Goal: Information Seeking & Learning: Compare options

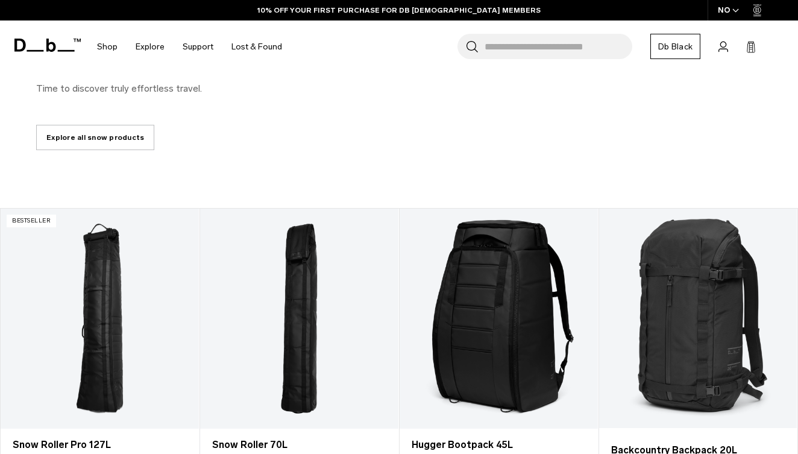
scroll to position [493, 0]
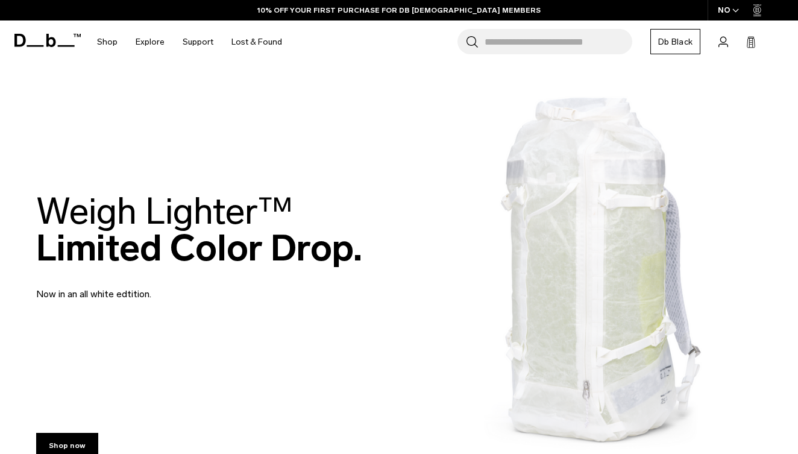
click at [725, 16] on div "NO" at bounding box center [728, 10] width 42 height 20
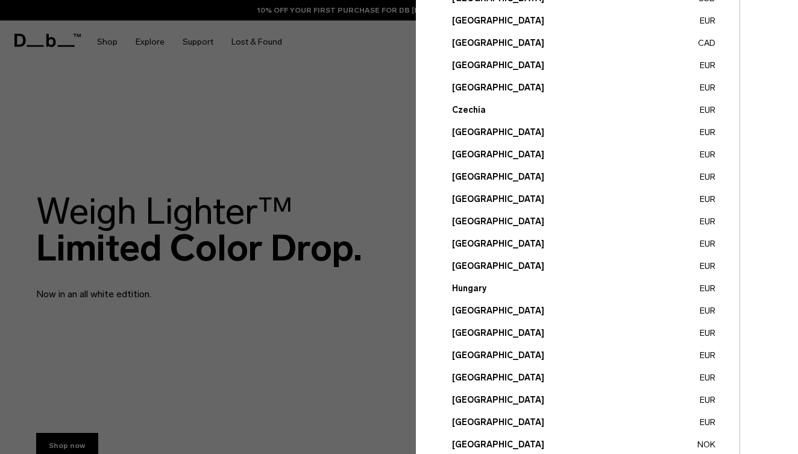
scroll to position [183, 0]
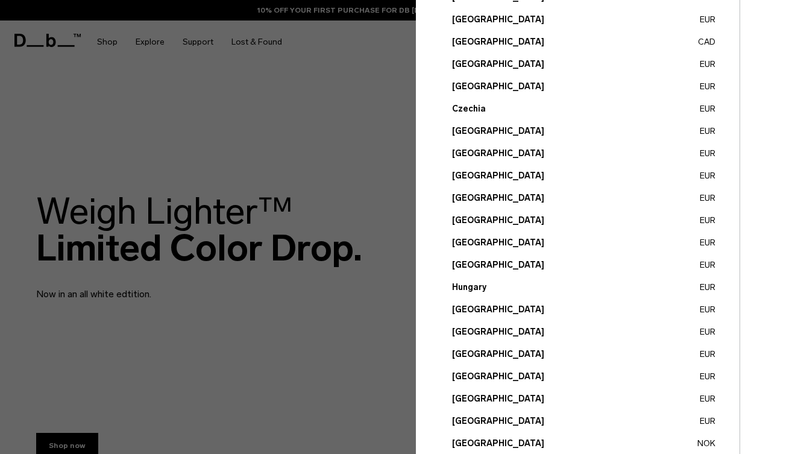
click at [480, 224] on button "Germany EUR" at bounding box center [583, 220] width 263 height 13
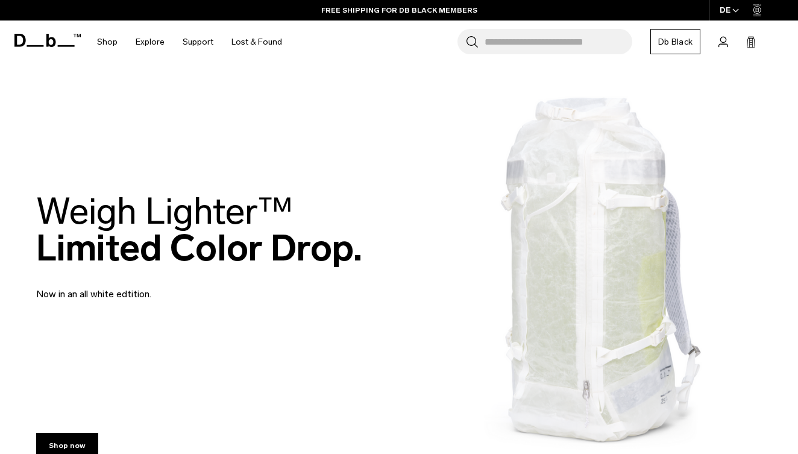
scroll to position [7, 0]
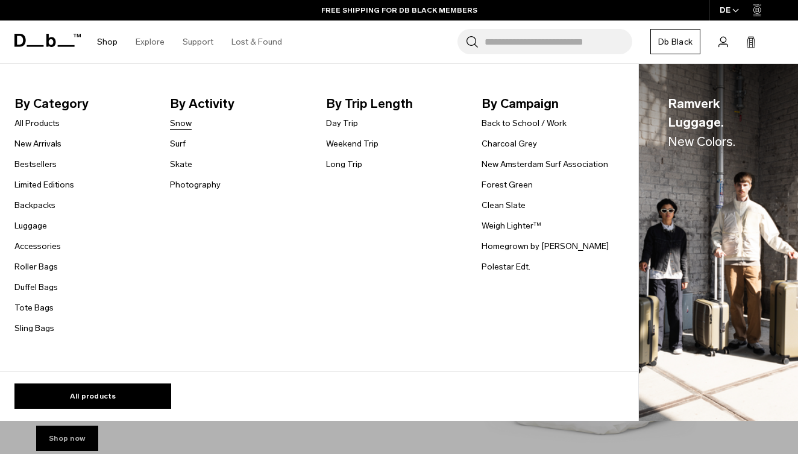
click at [176, 122] on link "Snow" at bounding box center [181, 123] width 22 height 13
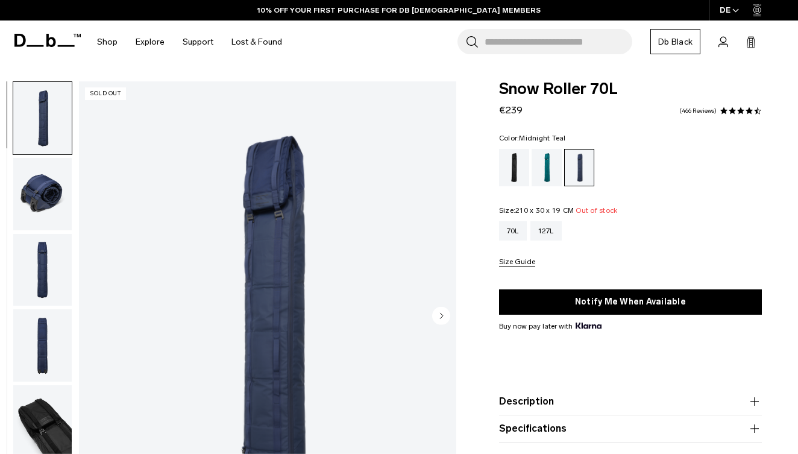
click at [555, 161] on div "Midnight Teal" at bounding box center [547, 167] width 31 height 37
click at [547, 162] on div "Midnight Teal" at bounding box center [547, 167] width 31 height 37
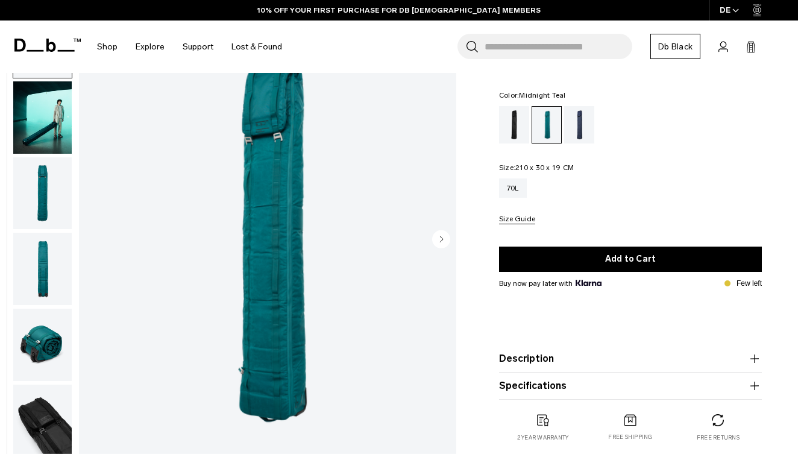
scroll to position [71, 0]
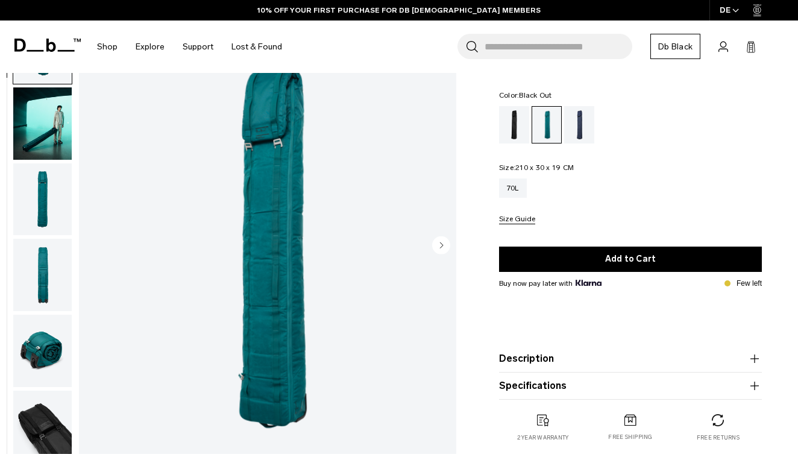
click at [514, 134] on div "Black Out" at bounding box center [514, 124] width 31 height 37
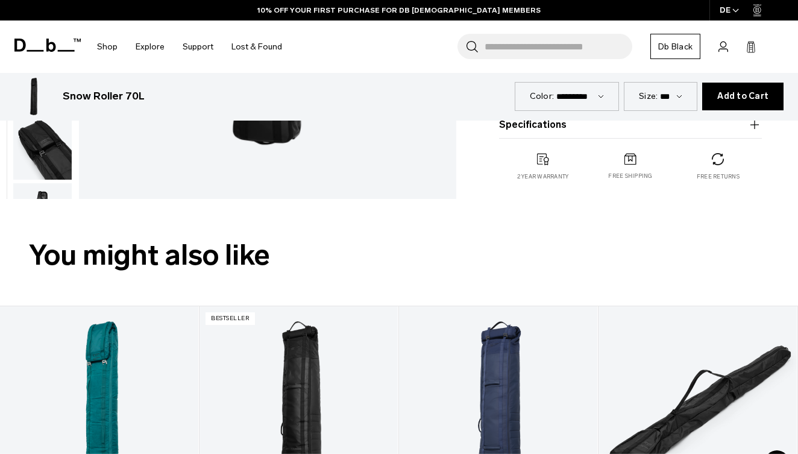
scroll to position [543, 0]
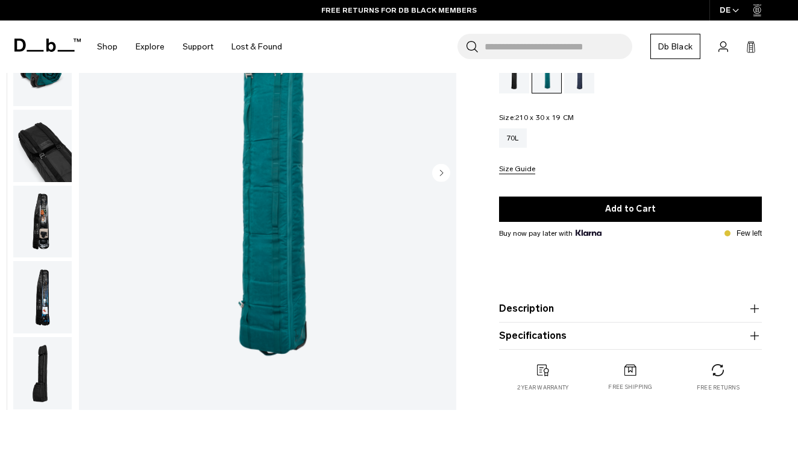
scroll to position [145, 0]
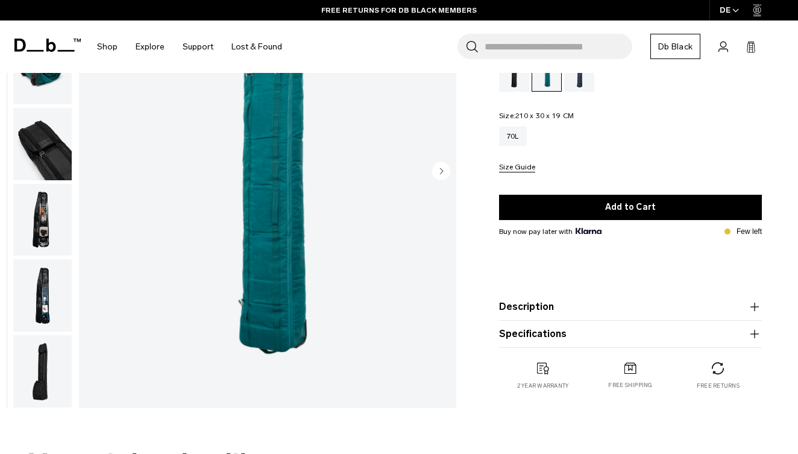
click at [46, 384] on img "button" at bounding box center [42, 371] width 58 height 72
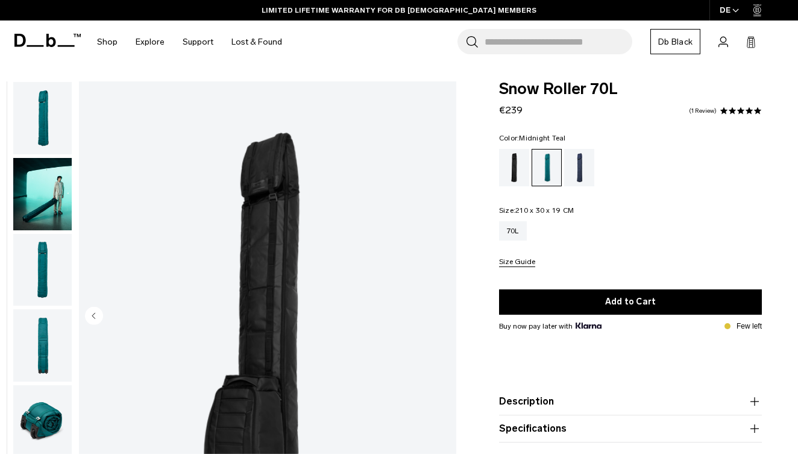
scroll to position [0, 0]
click at [519, 165] on div "Black Out" at bounding box center [514, 167] width 31 height 37
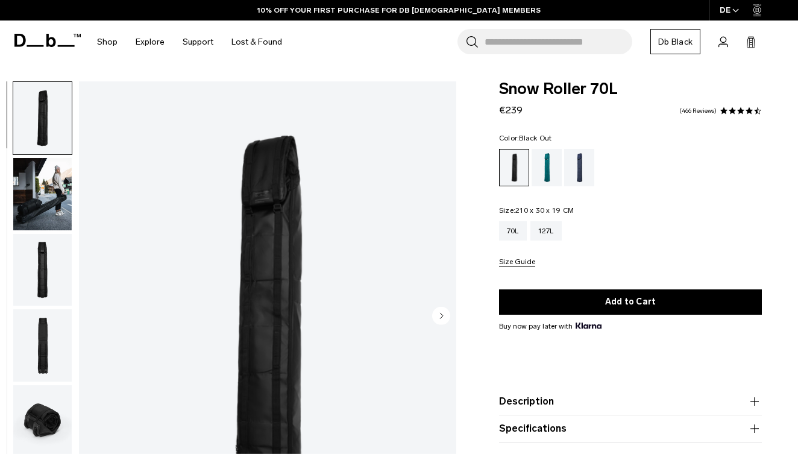
click at [57, 195] on img "button" at bounding box center [42, 194] width 58 height 72
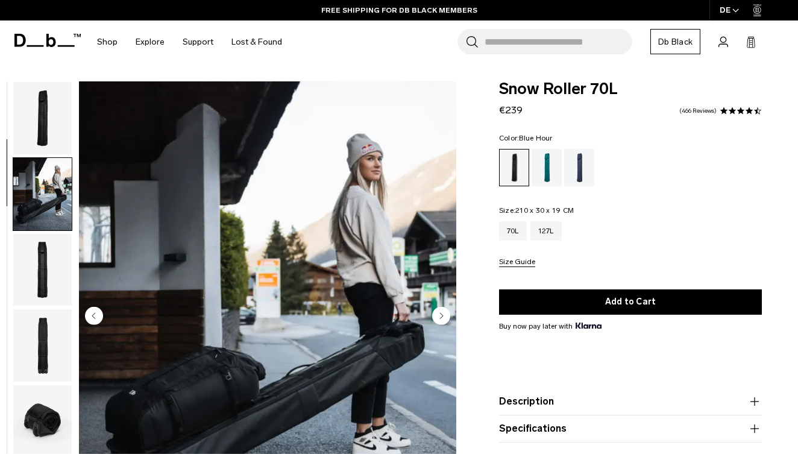
click at [582, 170] on div "Blue Hour" at bounding box center [579, 167] width 31 height 37
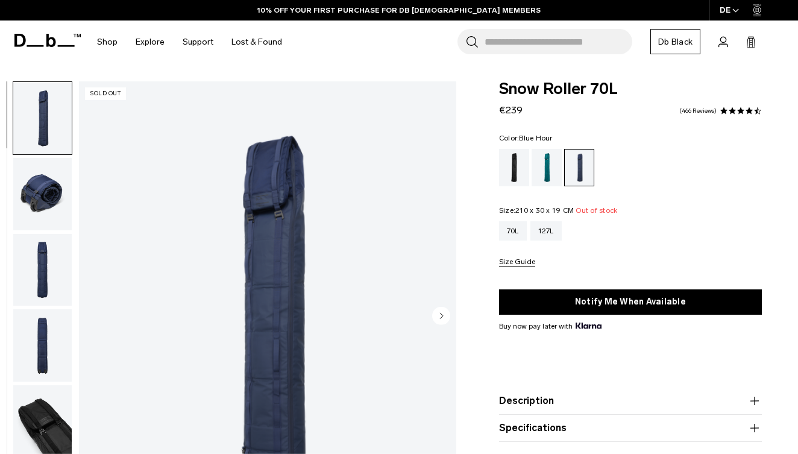
scroll to position [62, 0]
